Goal: Information Seeking & Learning: Learn about a topic

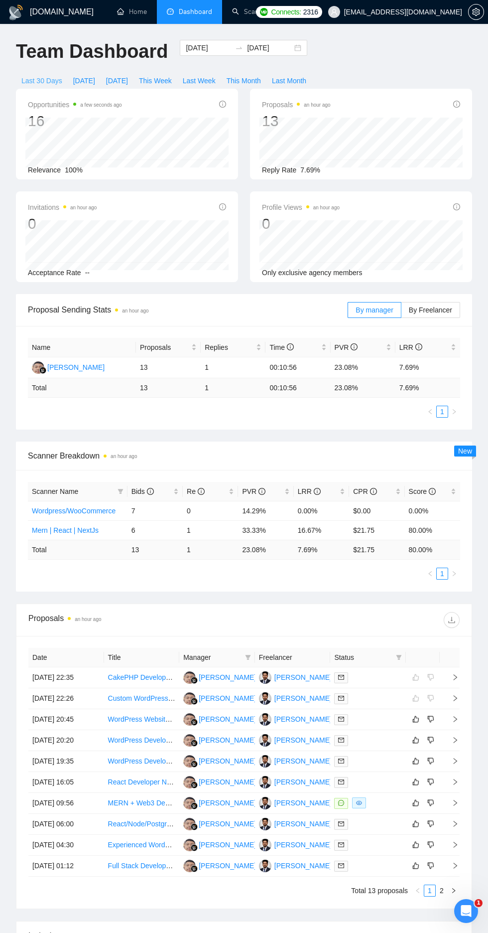
click at [35, 84] on span "Last 30 Days" at bounding box center [41, 80] width 41 height 11
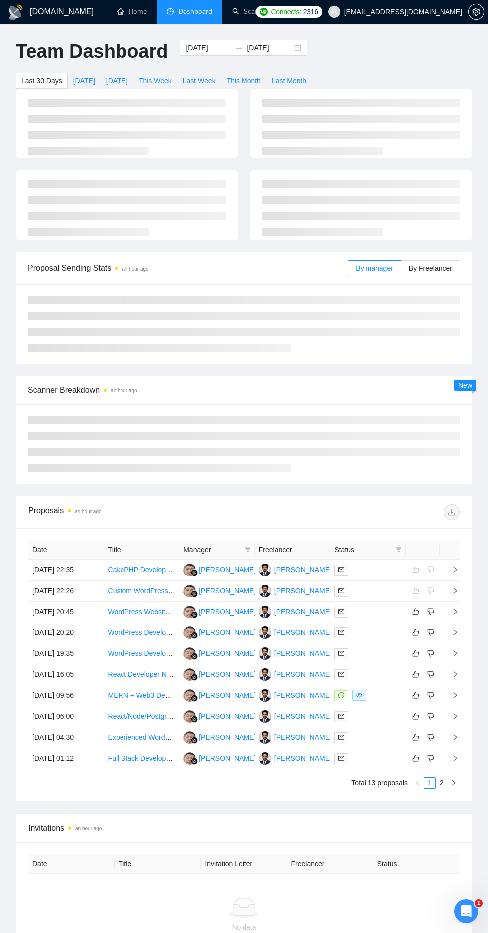
type input "[DATE]"
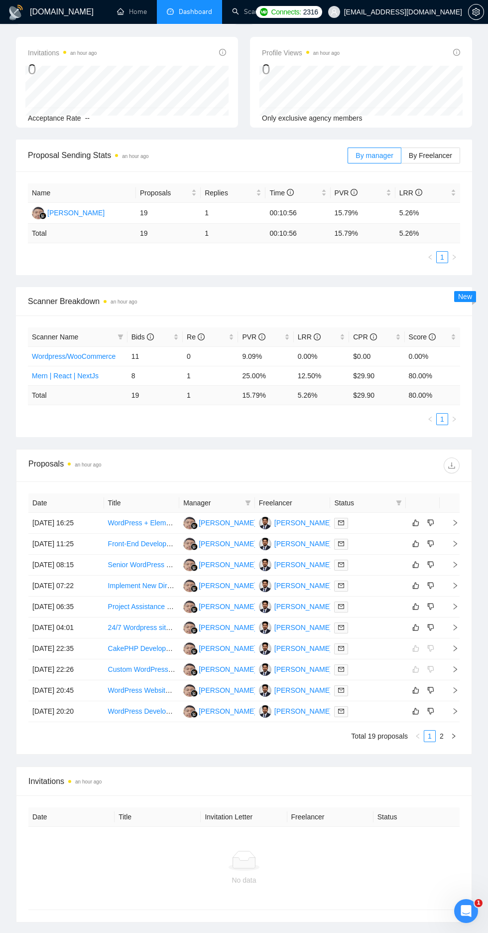
scroll to position [156, 0]
click at [63, 521] on td "[DATE] 16:25" at bounding box center [66, 521] width 76 height 21
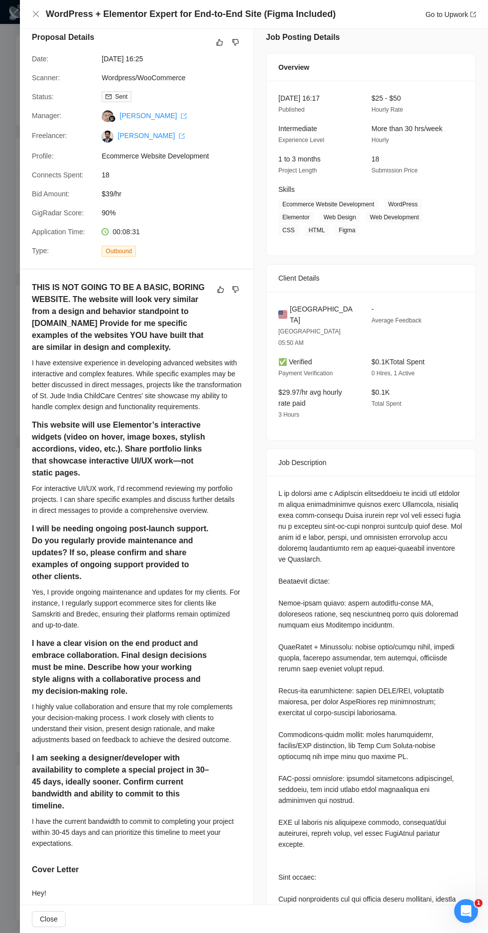
scroll to position [0, 0]
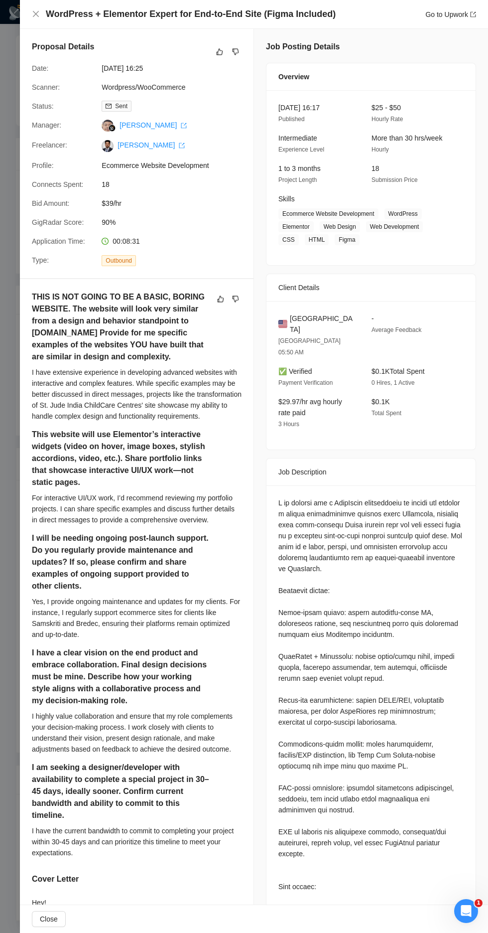
click at [26, 19] on div "WordPress + Elementor Expert for End-to-End Site (Figma Included) Go to Upwork" at bounding box center [254, 14] width 468 height 29
click at [24, 27] on div "WordPress + Elementor Expert for End-to-End Site (Figma Included) Go to Upwork" at bounding box center [254, 14] width 468 height 29
click at [30, 17] on div "WordPress + Elementor Expert for End-to-End Site (Figma Included) Go to Upwork" at bounding box center [254, 14] width 468 height 29
click at [36, 14] on icon "close" at bounding box center [36, 14] width 6 height 6
